Goal: Transaction & Acquisition: Purchase product/service

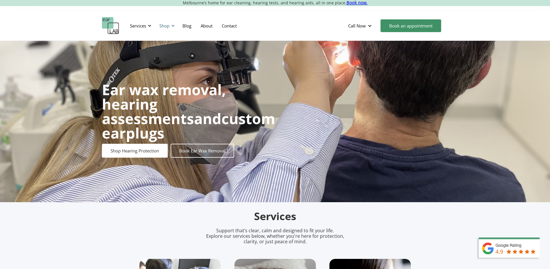
click at [165, 29] on div "Shop" at bounding box center [166, 25] width 21 height 17
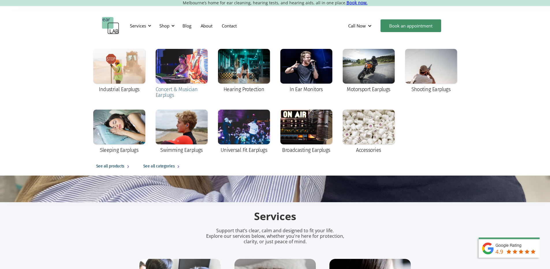
click at [185, 74] on div at bounding box center [182, 66] width 52 height 35
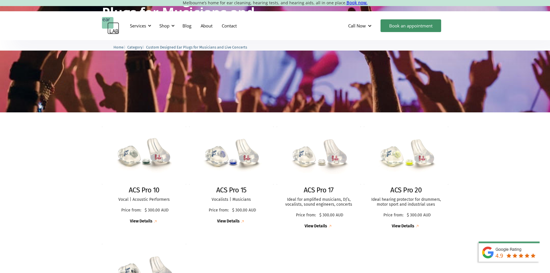
scroll to position [87, 0]
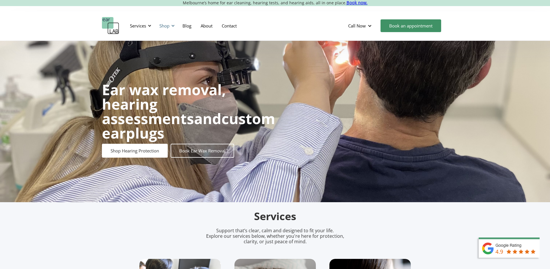
click at [172, 26] on div at bounding box center [173, 26] width 4 height 4
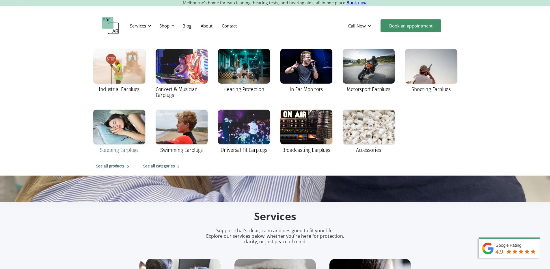
click at [136, 117] on div at bounding box center [119, 126] width 52 height 35
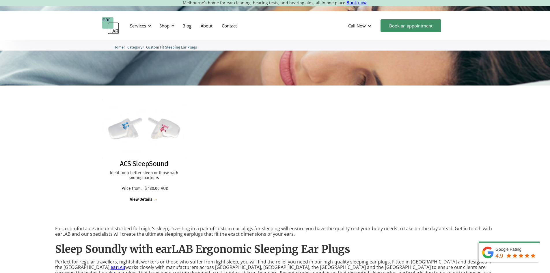
scroll to position [116, 0]
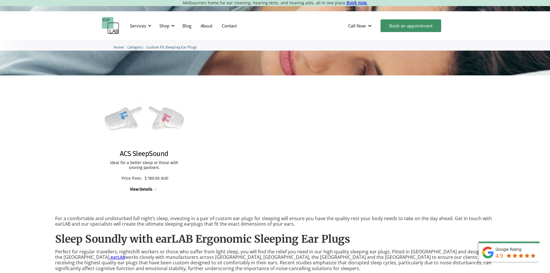
click at [150, 188] on div "View Details" at bounding box center [141, 189] width 23 height 5
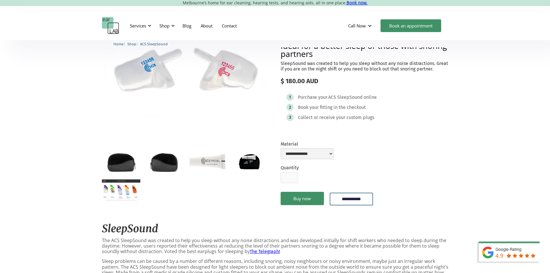
scroll to position [58, 0]
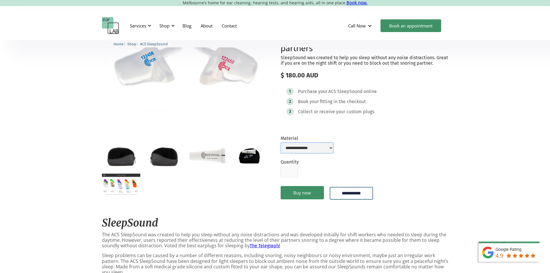
click at [290, 153] on select "**********" at bounding box center [307, 147] width 53 height 11
click at [239, 190] on div at bounding box center [186, 169] width 168 height 52
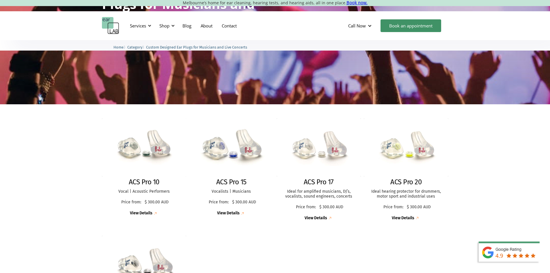
click at [244, 168] on img at bounding box center [231, 148] width 93 height 64
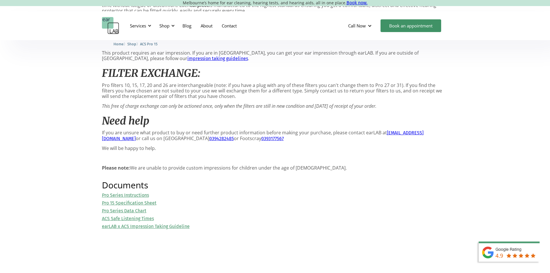
scroll to position [635, 0]
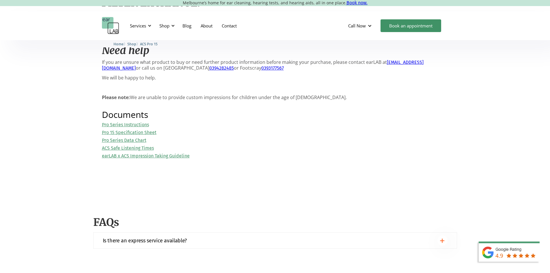
click at [155, 130] on link "Pro 15 Specification Sheet" at bounding box center [129, 132] width 55 height 5
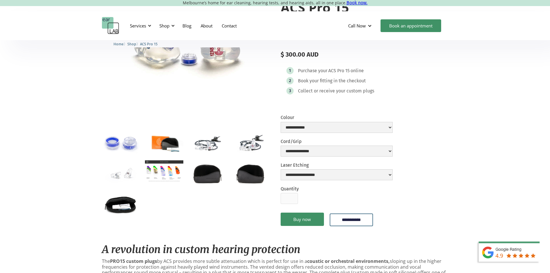
scroll to position [0, 0]
